Goal: Information Seeking & Learning: Learn about a topic

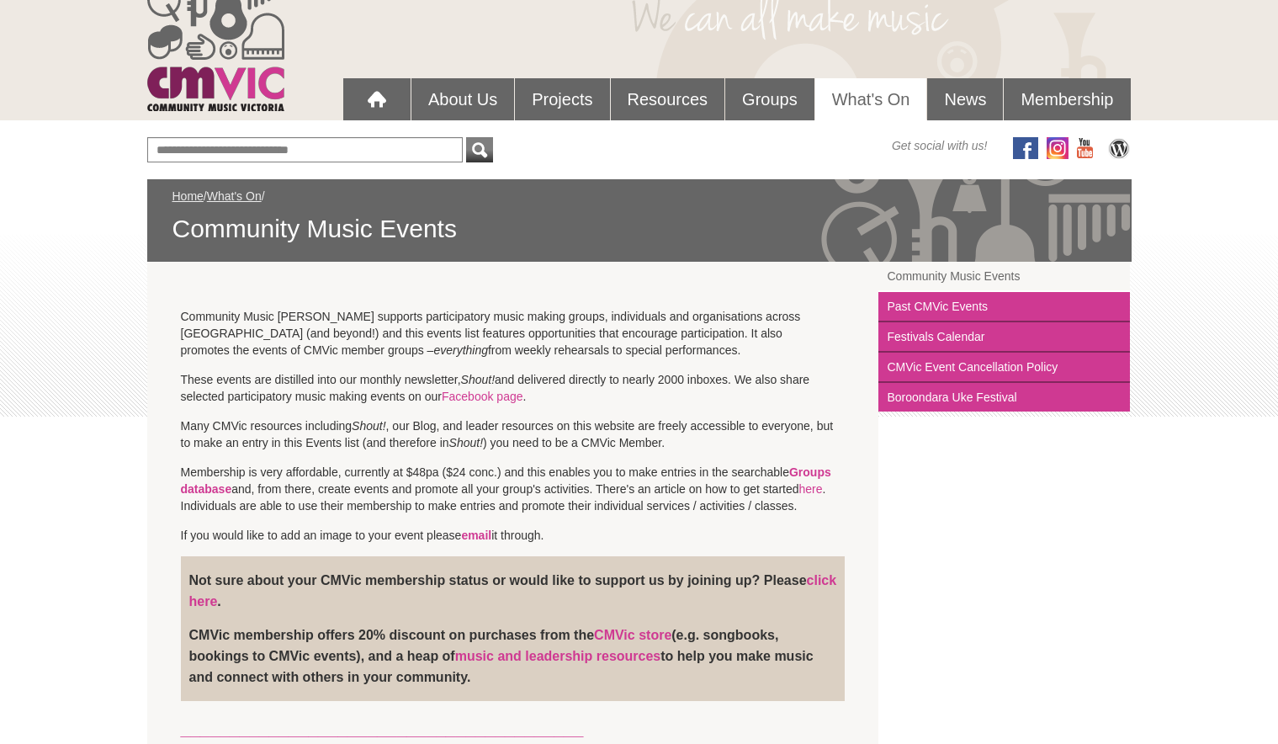
scroll to position [84, 0]
click at [491, 400] on link "Facebook page" at bounding box center [483, 396] width 82 height 13
click at [823, 468] on link "Groups database" at bounding box center [506, 481] width 650 height 30
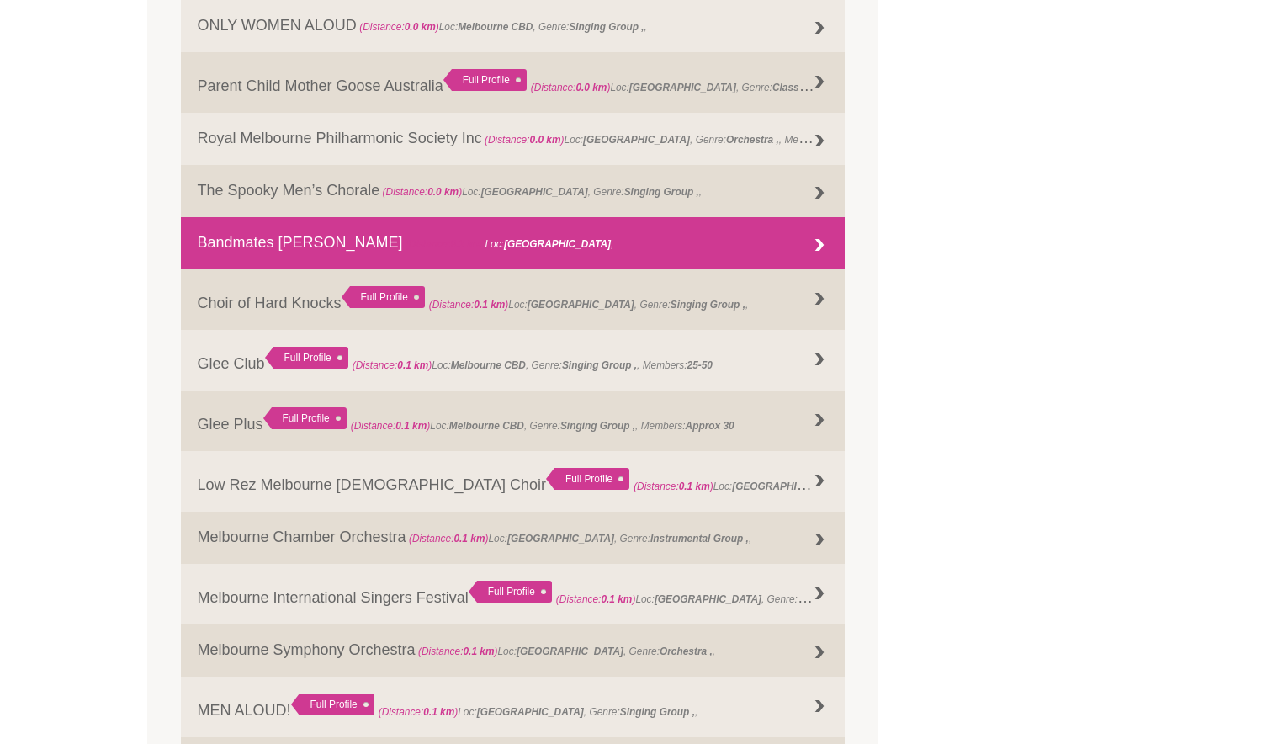
scroll to position [992, 0]
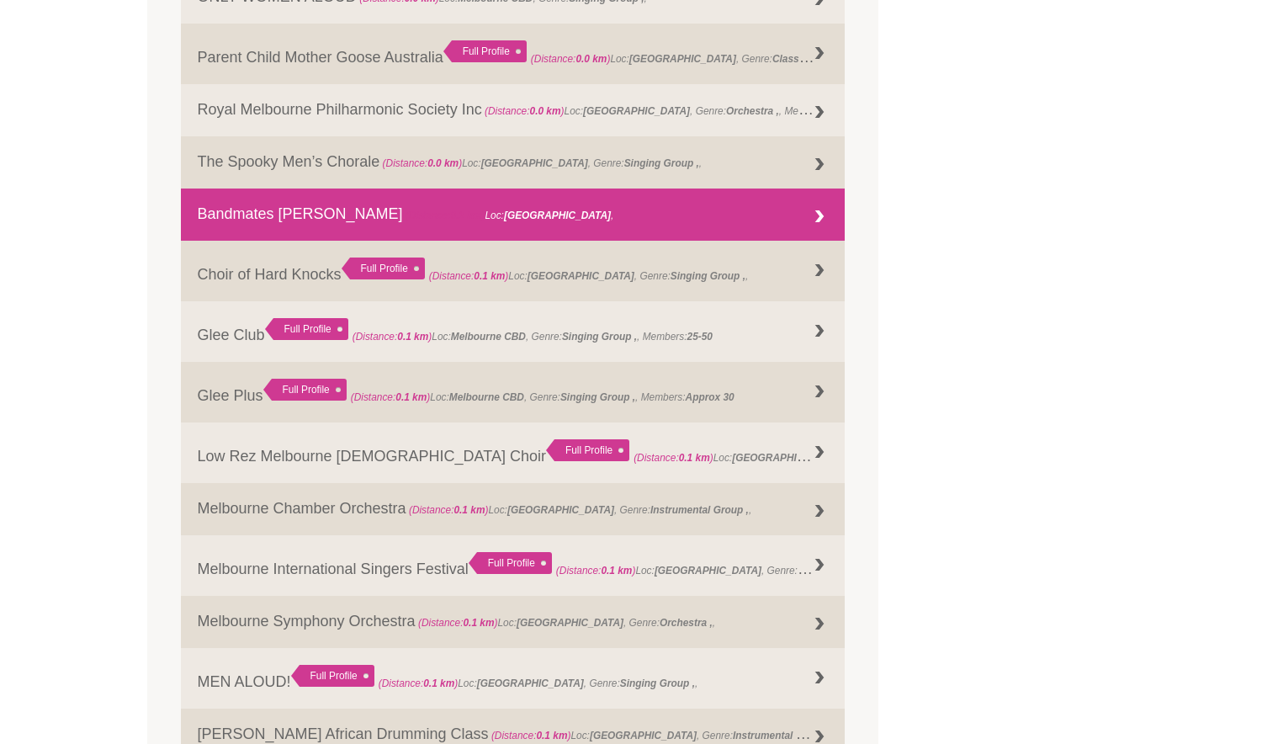
click at [261, 216] on link "Bandmates Victoria (Distance: 0.1 km ) Loc: Melbourne ," at bounding box center [513, 214] width 665 height 52
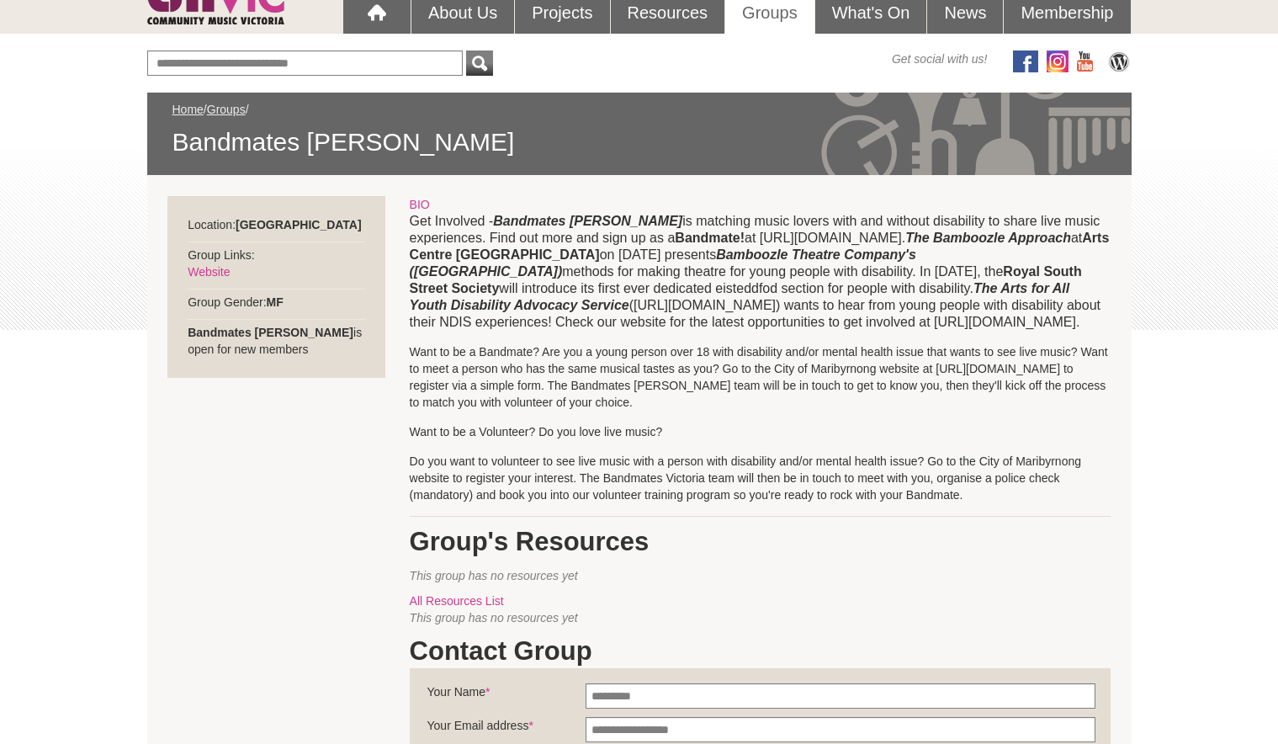
scroll to position [168, 0]
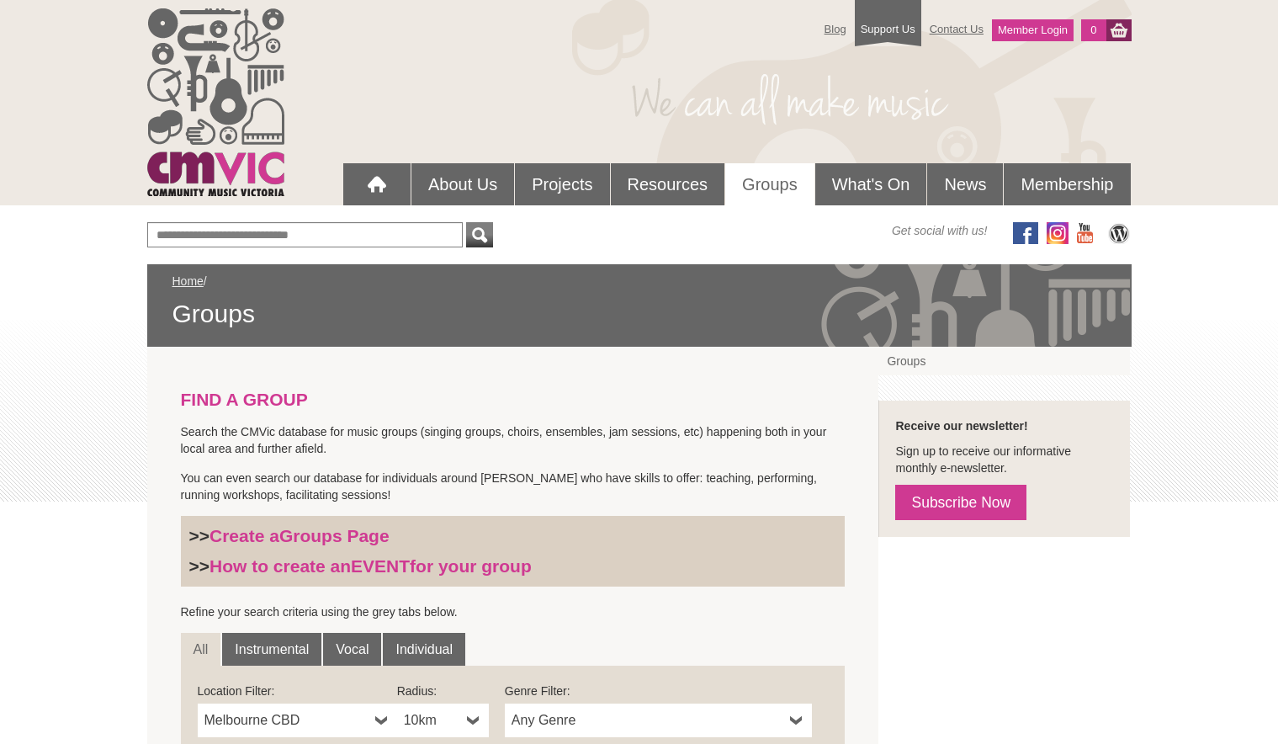
click at [773, 180] on link "Groups" at bounding box center [769, 184] width 89 height 42
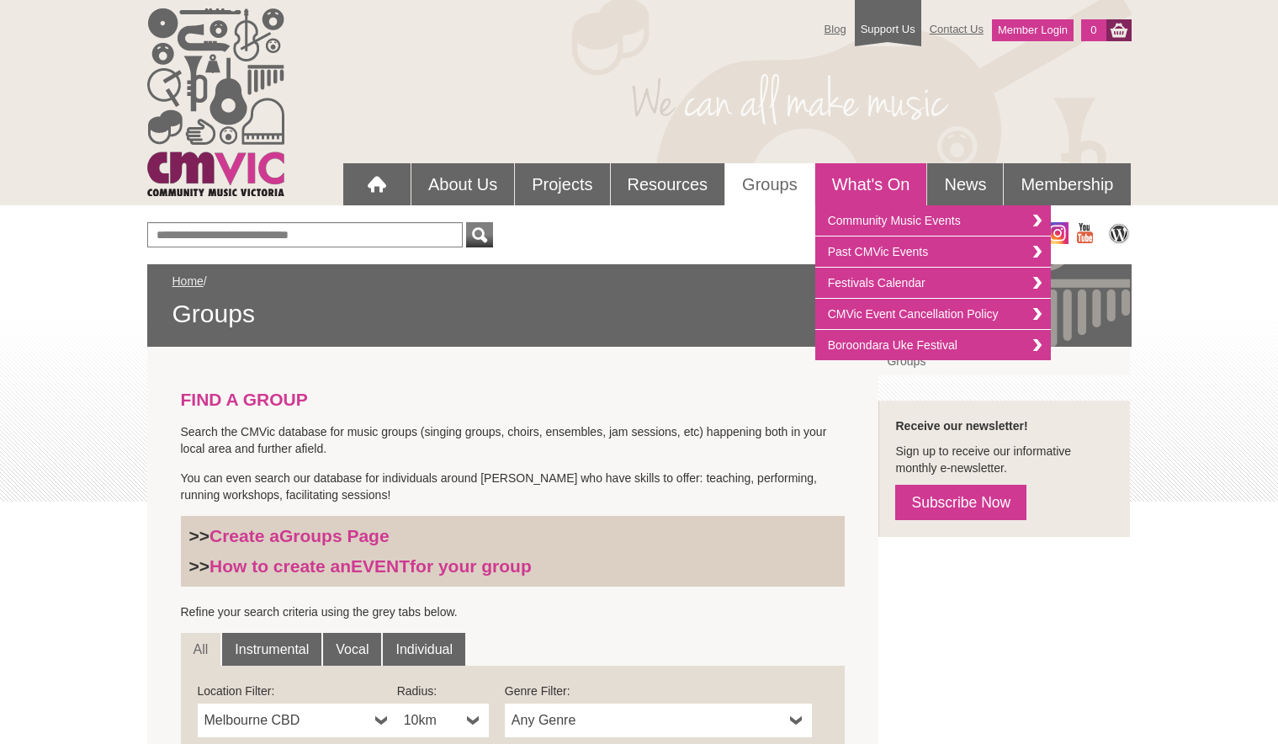
click at [861, 185] on link "What's On" at bounding box center [871, 184] width 112 height 42
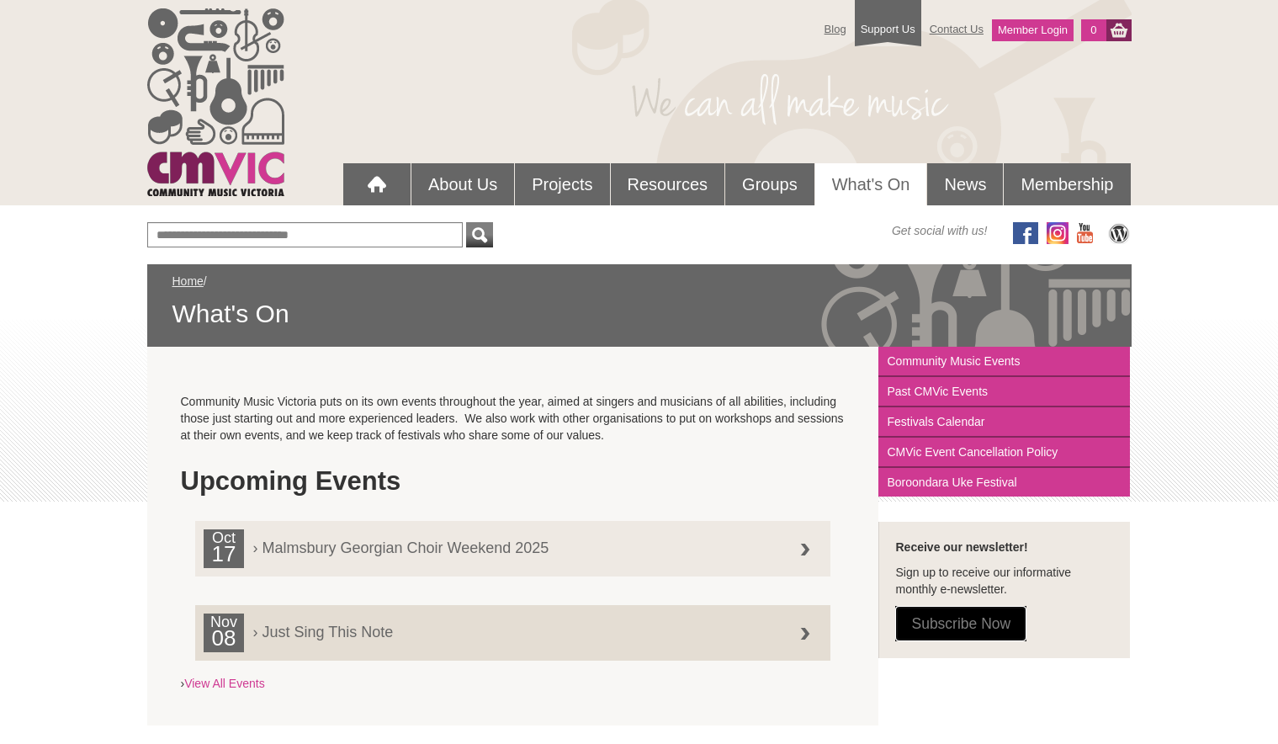
click at [956, 623] on link "Subscribe Now" at bounding box center [960, 623] width 131 height 35
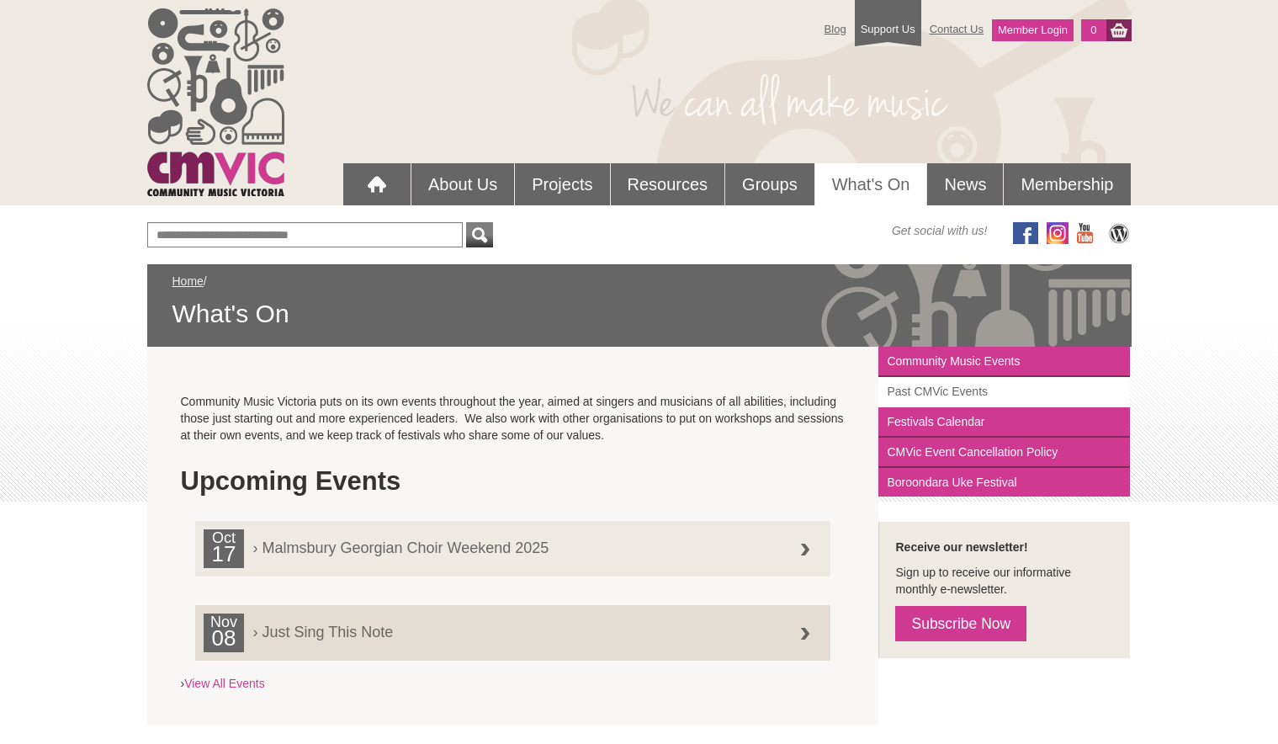
click at [963, 391] on link "Past CMVic Events" at bounding box center [1004, 392] width 252 height 30
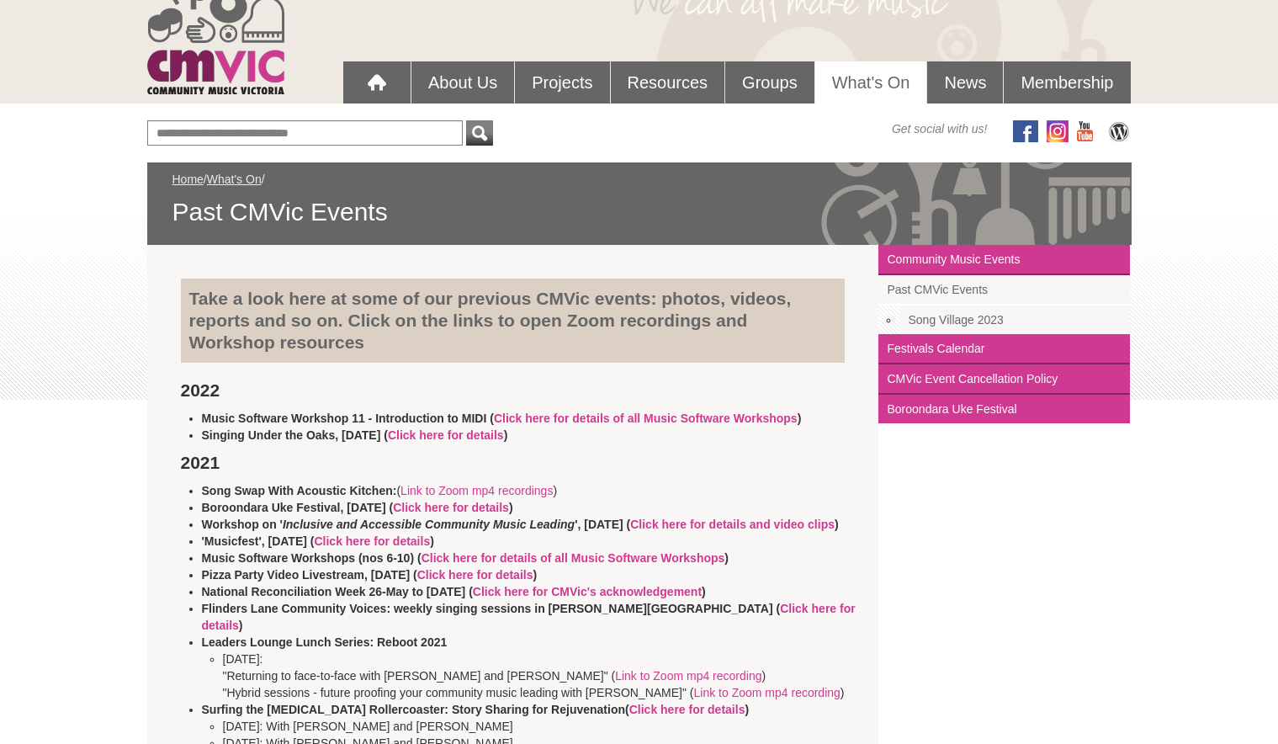
scroll to position [84, 0]
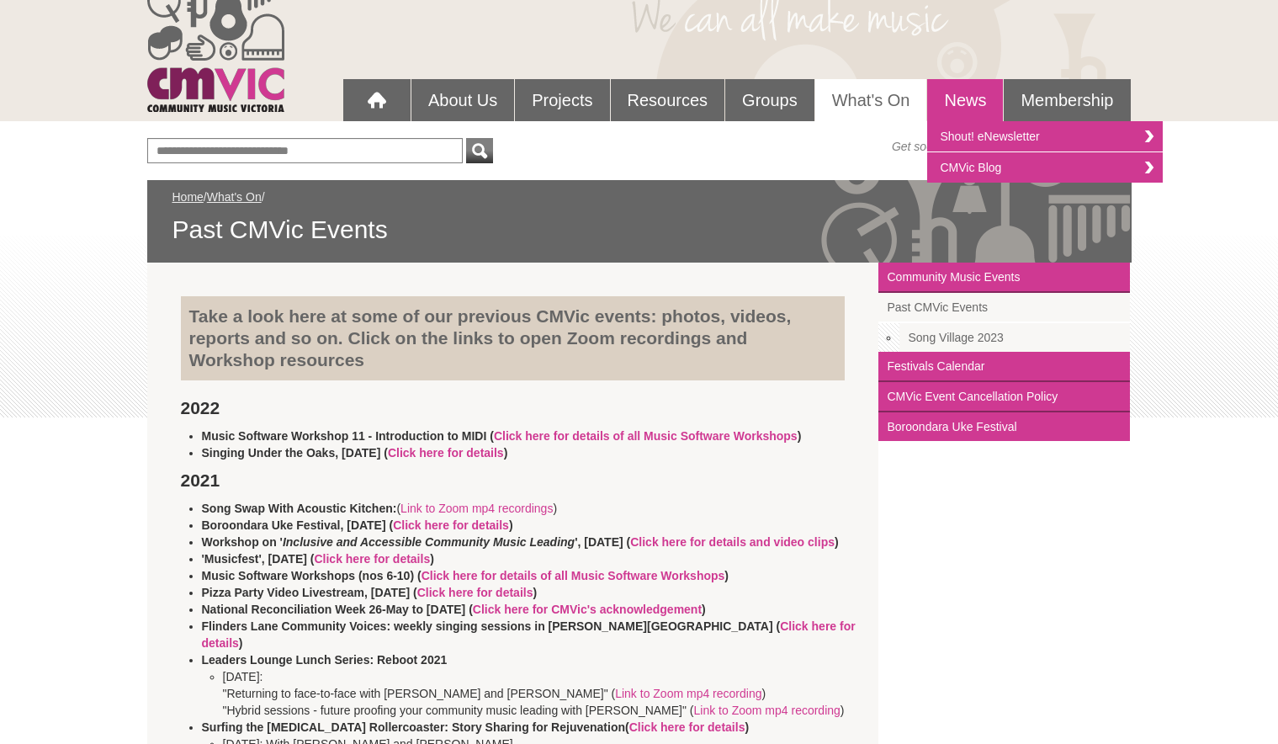
click at [979, 108] on link "News" at bounding box center [965, 100] width 76 height 42
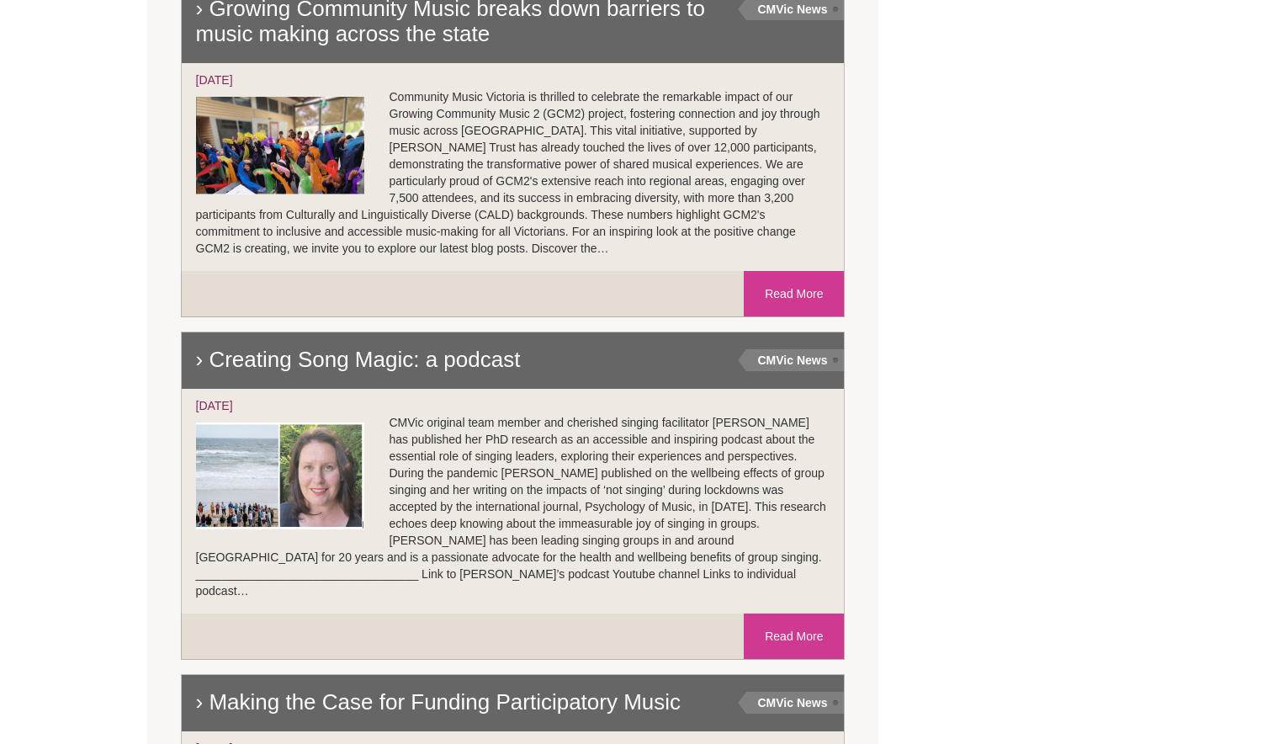
scroll to position [1599, 0]
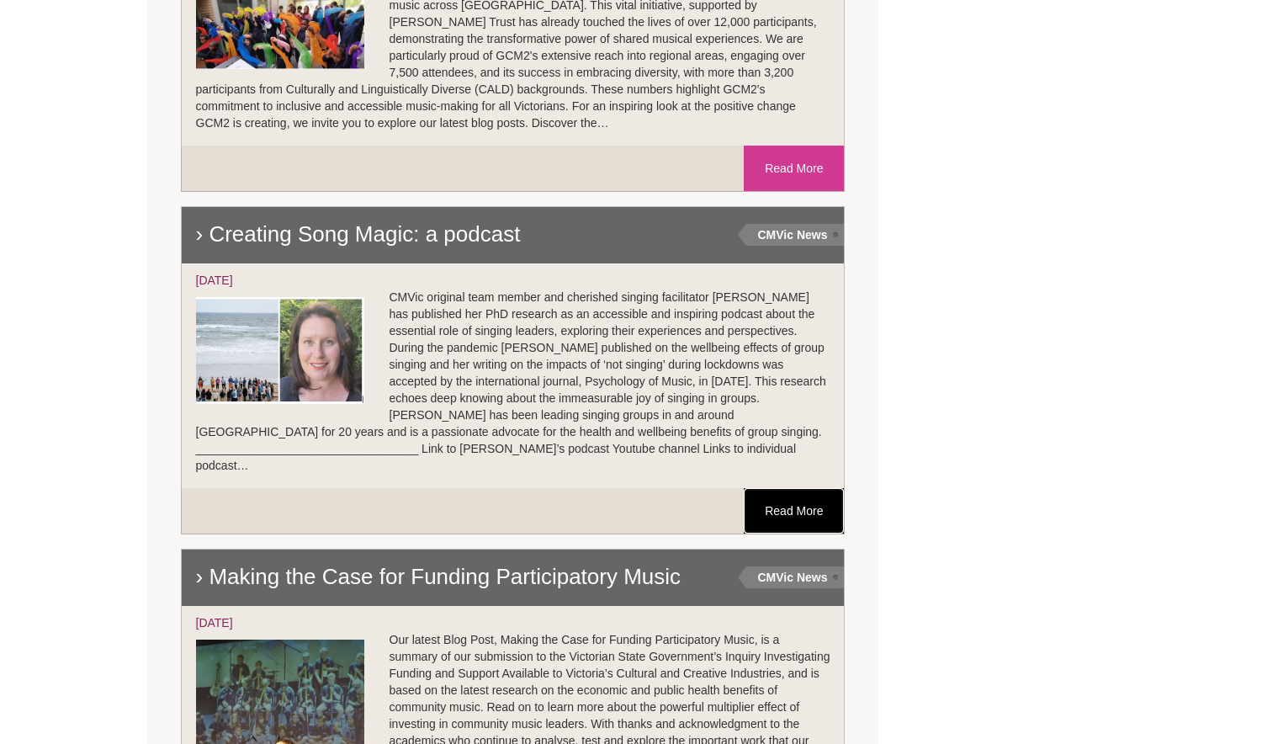
click at [803, 488] on link "Read More" at bounding box center [794, 510] width 100 height 45
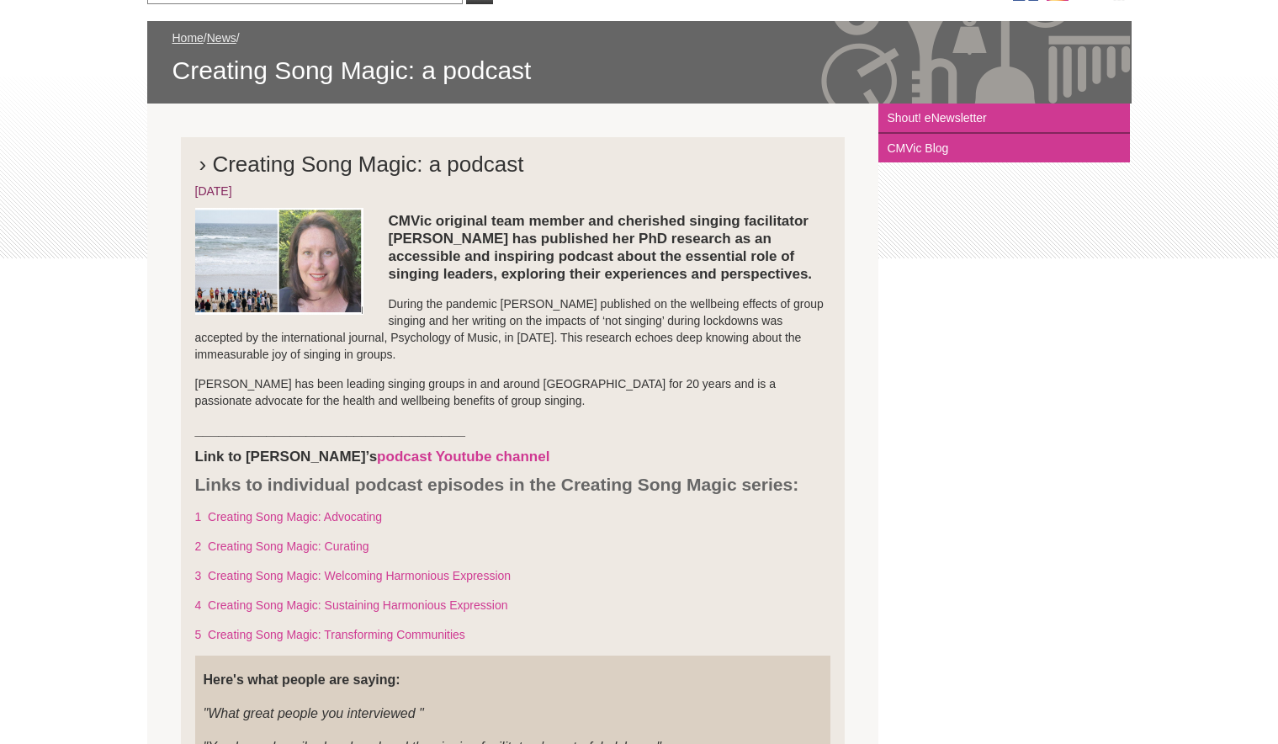
scroll to position [252, 0]
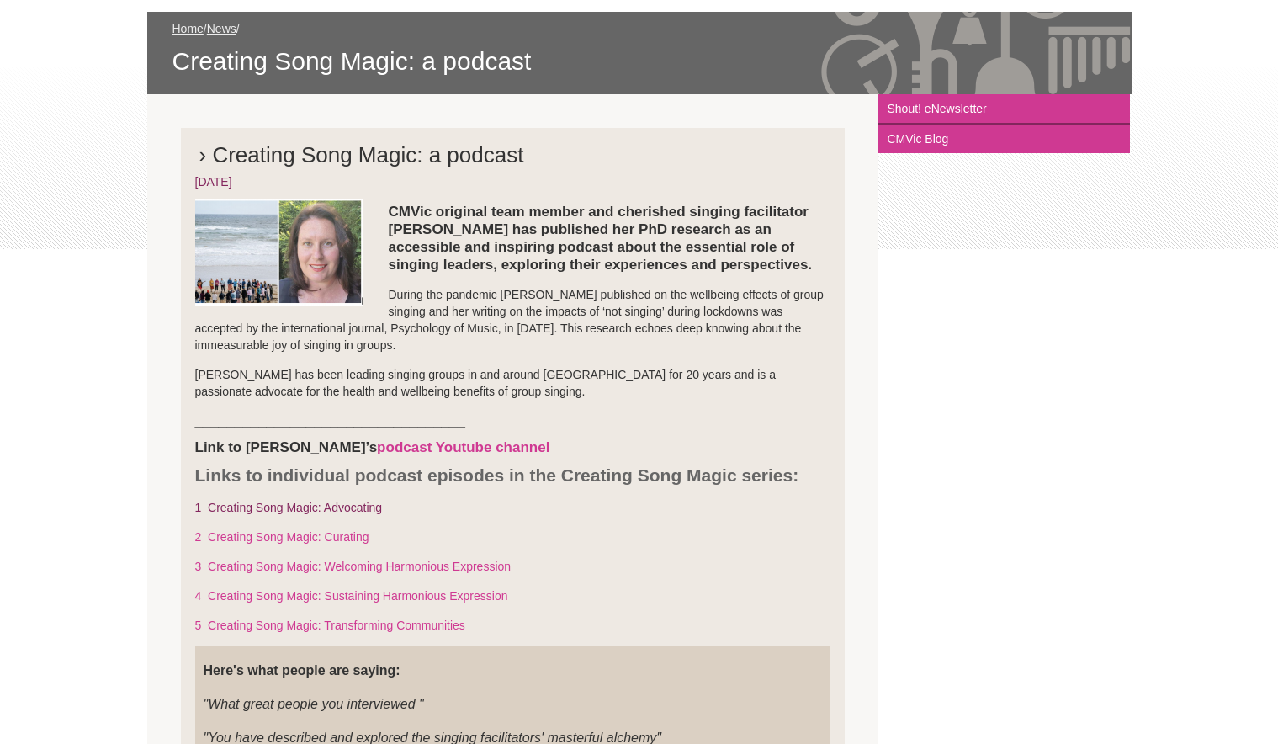
click at [290, 509] on link "1 Creating Song Magic: Advocating" at bounding box center [289, 507] width 188 height 13
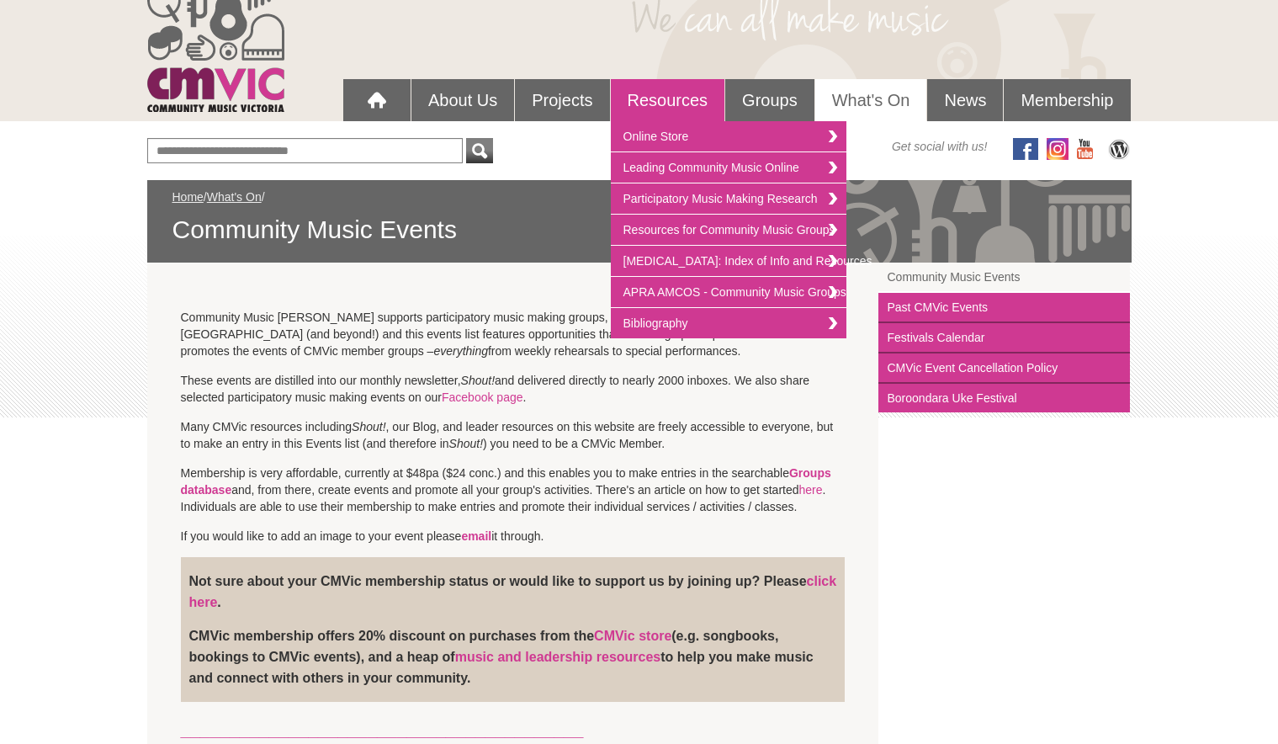
scroll to position [84, 0]
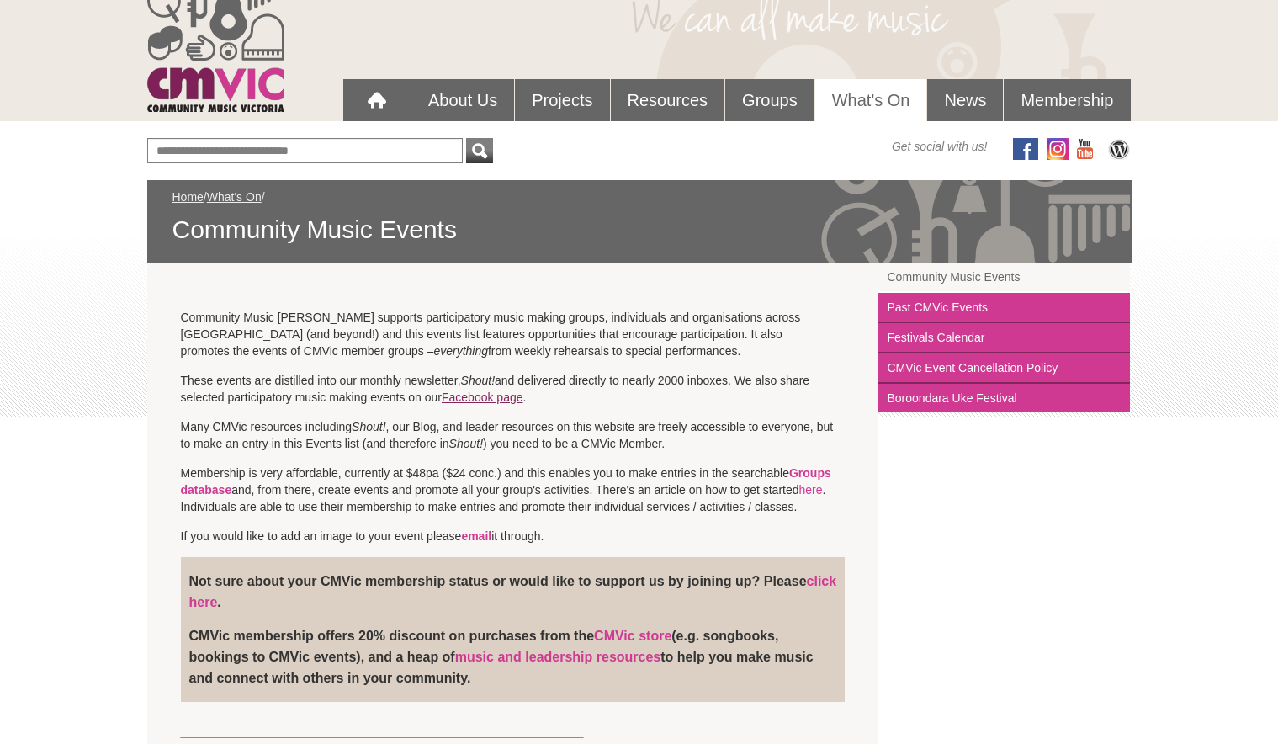
click at [492, 392] on link "Facebook page" at bounding box center [483, 396] width 82 height 13
